Goal: Task Accomplishment & Management: Manage account settings

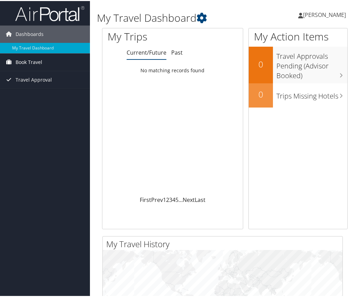
click at [36, 58] on span "Book Travel" at bounding box center [29, 61] width 27 height 17
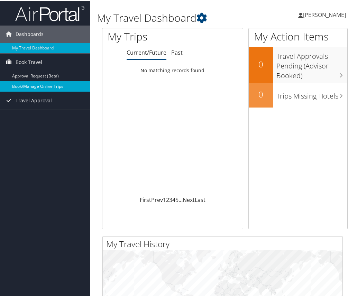
click at [30, 86] on link "Book/Manage Online Trips" at bounding box center [45, 85] width 90 height 10
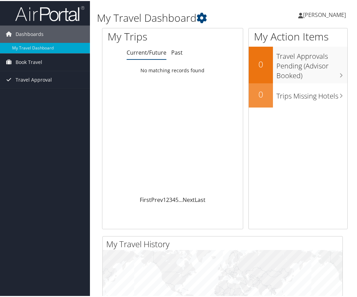
click at [326, 15] on span "[PERSON_NAME]" at bounding box center [324, 14] width 43 height 8
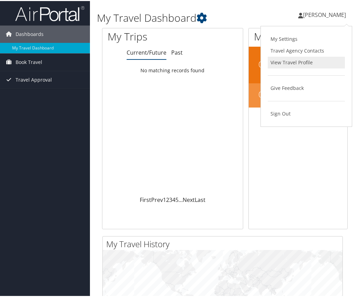
click at [272, 60] on link "View Travel Profile" at bounding box center [306, 62] width 77 height 12
